Goal: Check status: Check status

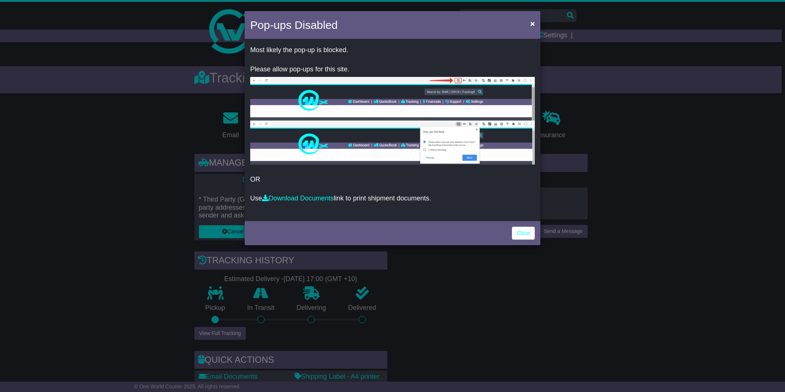
click at [533, 27] on span "×" at bounding box center [532, 23] width 4 height 9
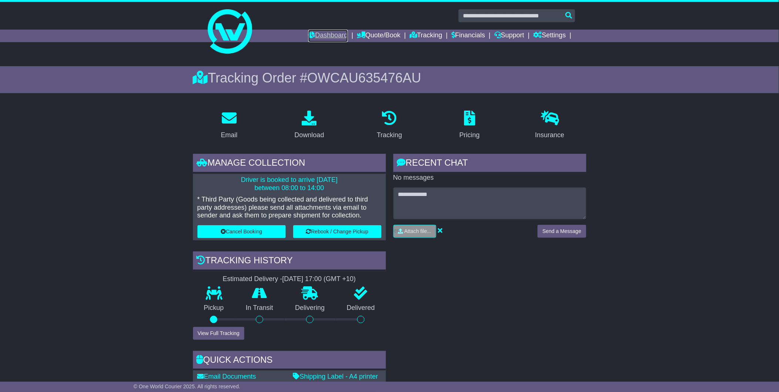
click at [324, 38] on link "Dashboard" at bounding box center [328, 36] width 40 height 13
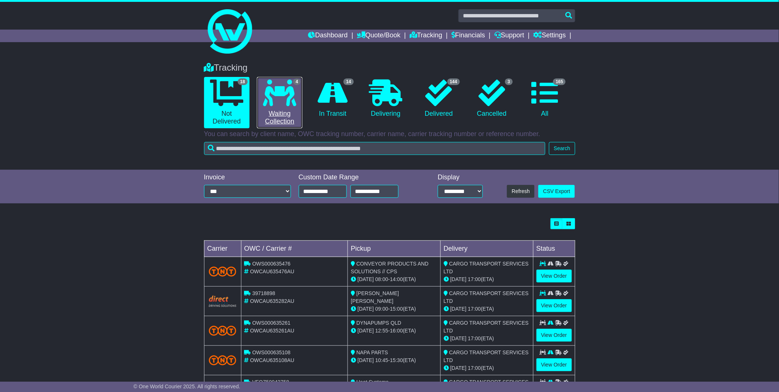
click at [293, 100] on icon at bounding box center [279, 92] width 33 height 27
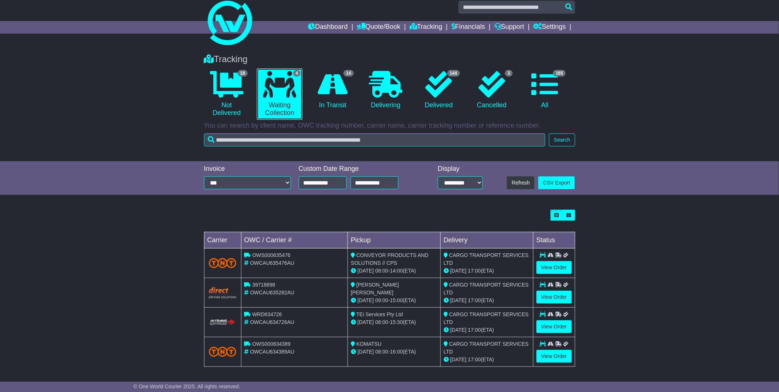
scroll to position [10, 0]
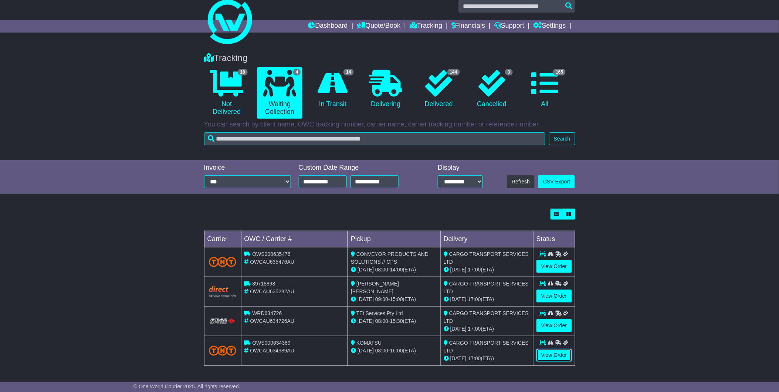
drag, startPoint x: 558, startPoint y: 354, endPoint x: 357, endPoint y: 348, distance: 201.5
click at [558, 354] on link "View Order" at bounding box center [553, 355] width 35 height 13
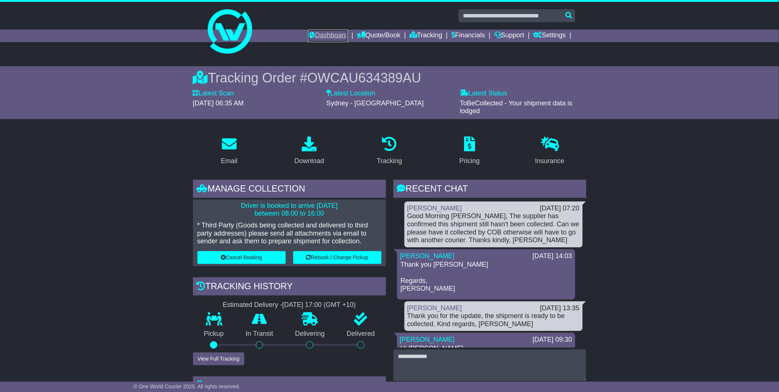
click at [330, 35] on link "Dashboard" at bounding box center [328, 36] width 40 height 13
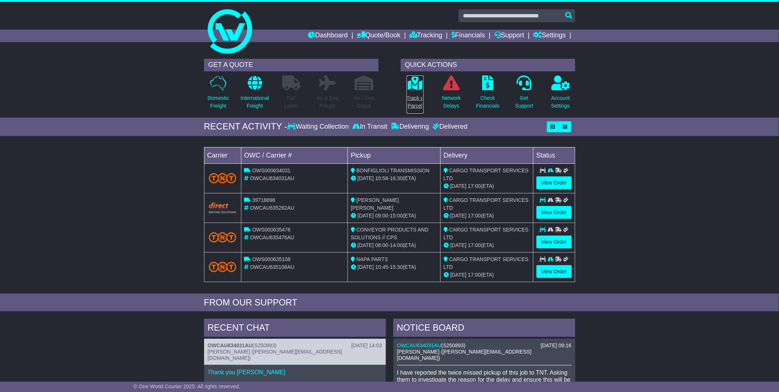
click at [419, 107] on p "Track a Parcel" at bounding box center [415, 102] width 17 height 16
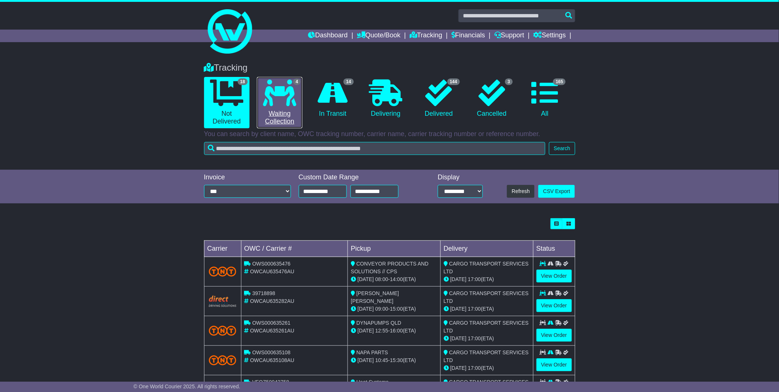
click at [293, 117] on link "4 Waiting Collection" at bounding box center [279, 102] width 45 height 51
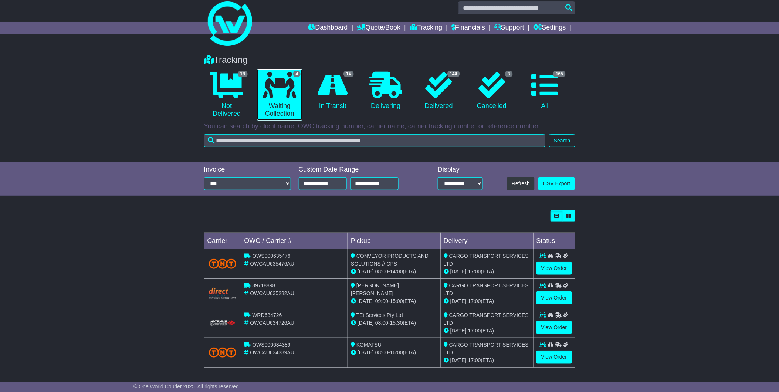
scroll to position [10, 0]
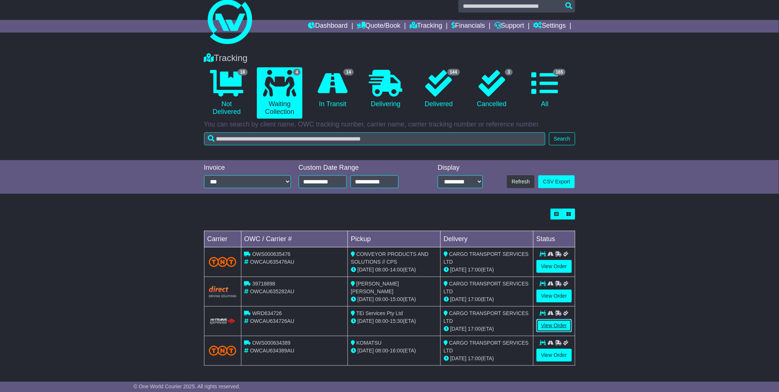
click at [553, 323] on link "View Order" at bounding box center [553, 325] width 35 height 13
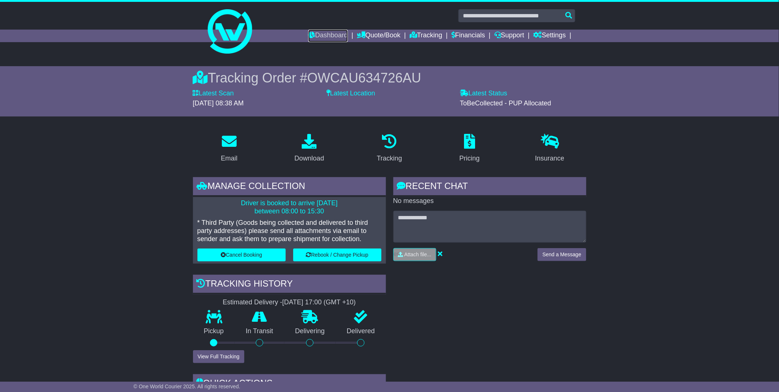
drag, startPoint x: 318, startPoint y: 33, endPoint x: 264, endPoint y: 43, distance: 55.2
click at [318, 32] on link "Dashboard" at bounding box center [328, 36] width 40 height 13
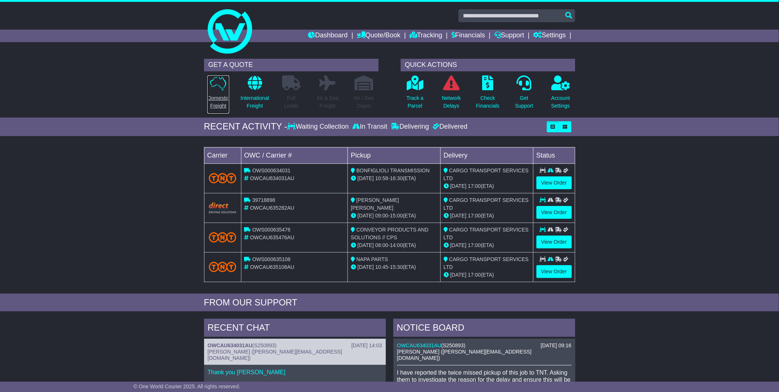
click at [209, 90] on link "Domestic Freight" at bounding box center [218, 94] width 22 height 39
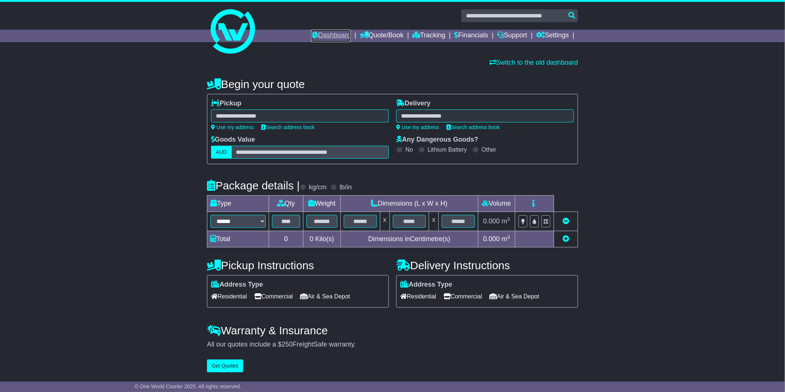
click at [311, 35] on icon at bounding box center [314, 34] width 7 height 7
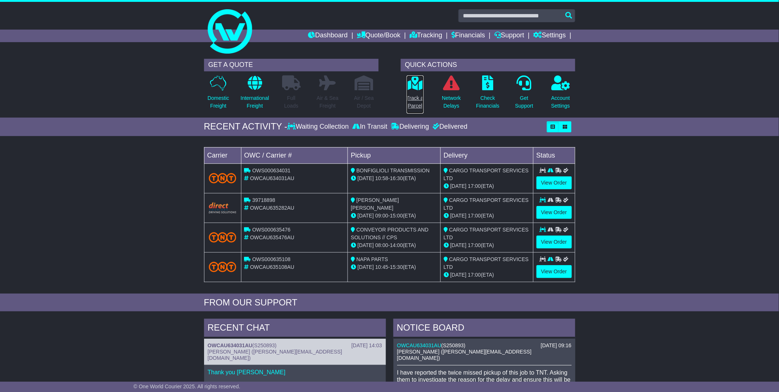
click at [417, 95] on p "Track a Parcel" at bounding box center [415, 102] width 17 height 16
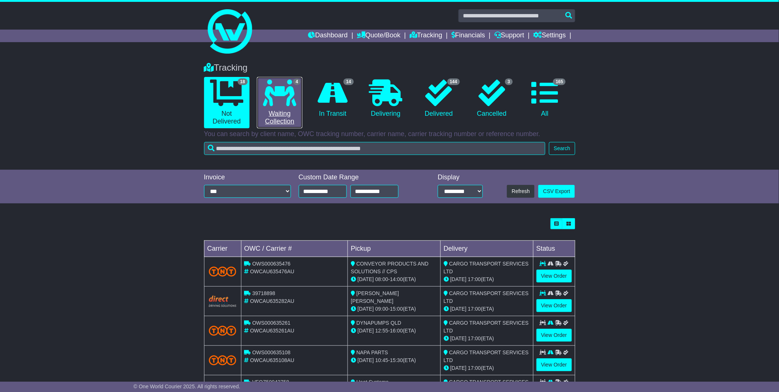
click at [276, 110] on link "4 Waiting Collection" at bounding box center [279, 102] width 45 height 51
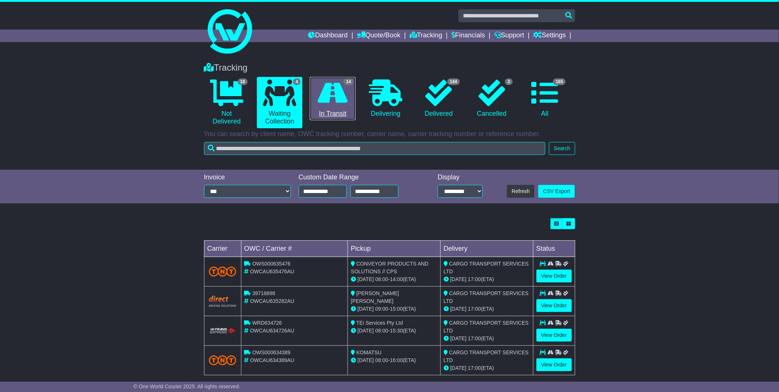
click at [335, 98] on icon at bounding box center [333, 92] width 30 height 27
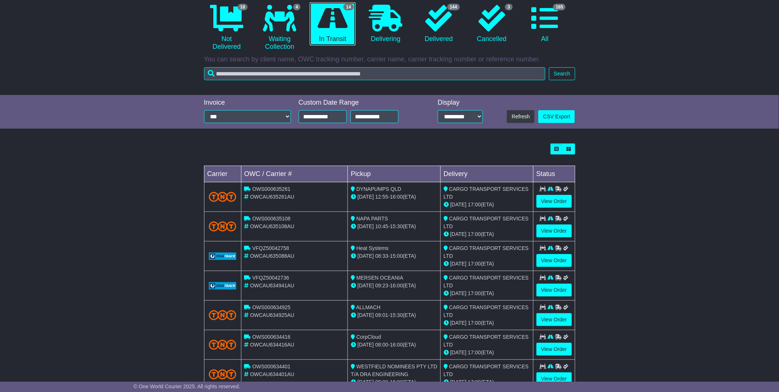
scroll to position [160, 0]
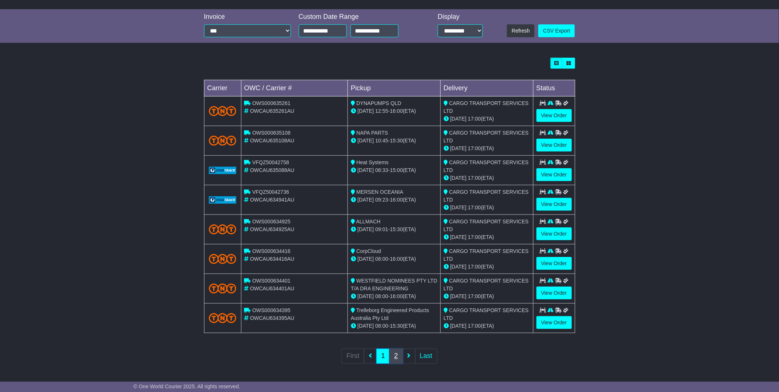
click at [397, 356] on link "2" at bounding box center [395, 356] width 13 height 15
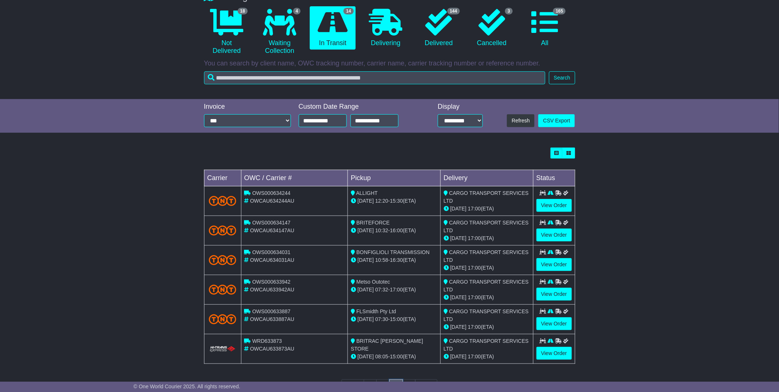
scroll to position [101, 0]
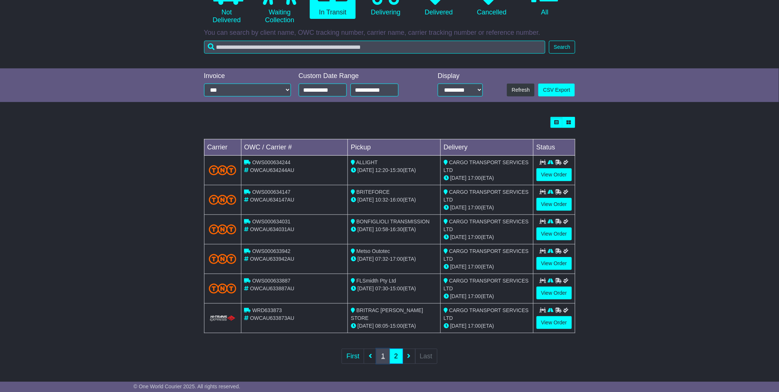
click at [383, 357] on link "1" at bounding box center [382, 356] width 13 height 15
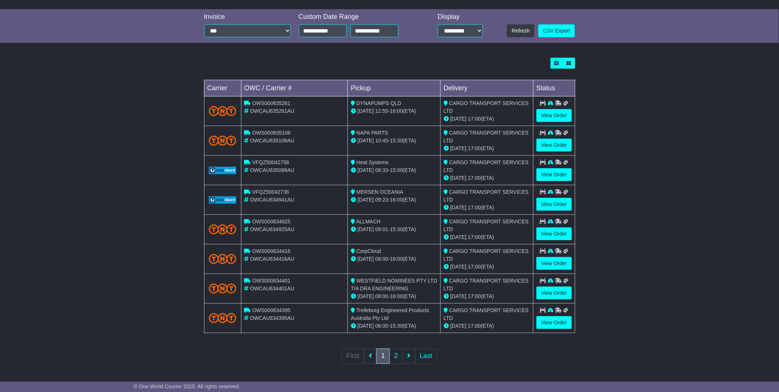
scroll to position [0, 0]
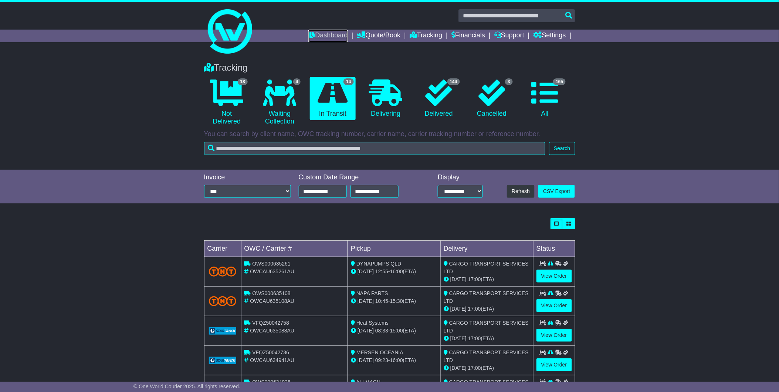
click at [333, 32] on link "Dashboard" at bounding box center [328, 36] width 40 height 13
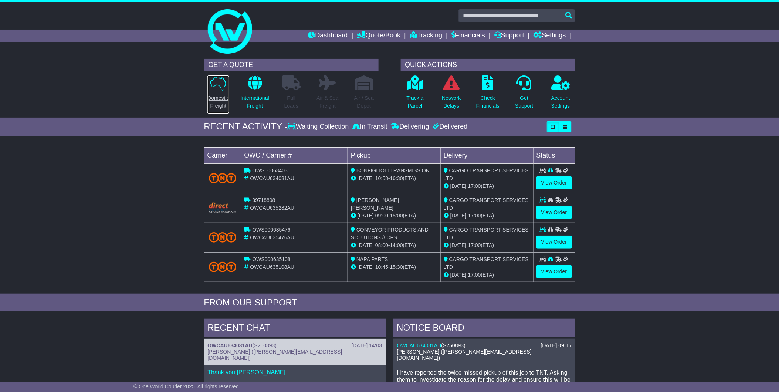
click at [227, 99] on p "Domestic Freight" at bounding box center [217, 102] width 21 height 16
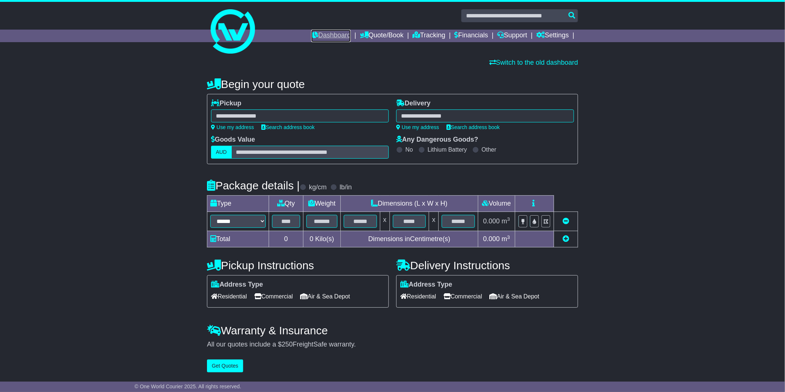
click at [316, 34] on link "Dashboard" at bounding box center [331, 36] width 40 height 13
